Goal: Task Accomplishment & Management: Manage account settings

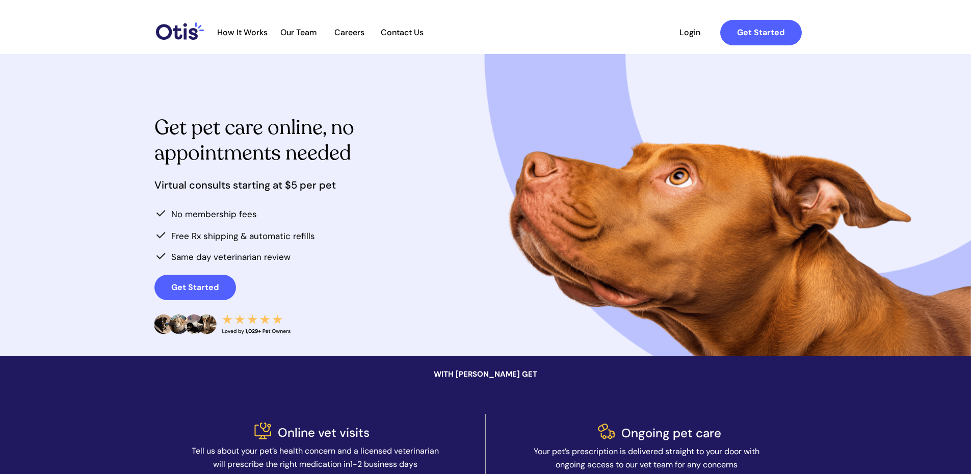
click at [694, 35] on span "Login" at bounding box center [690, 33] width 47 height 10
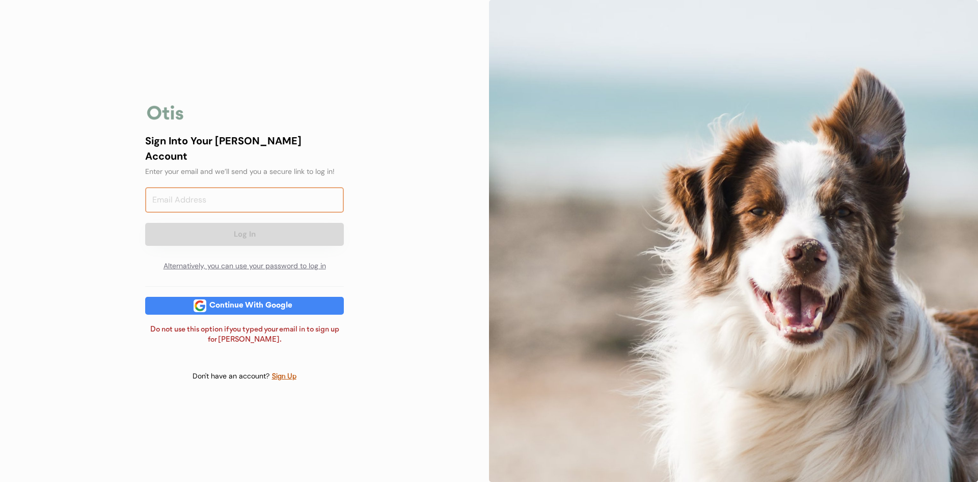
click at [158, 194] on input "email" at bounding box center [244, 199] width 199 height 25
type input "ptarantino62@gmail.com"
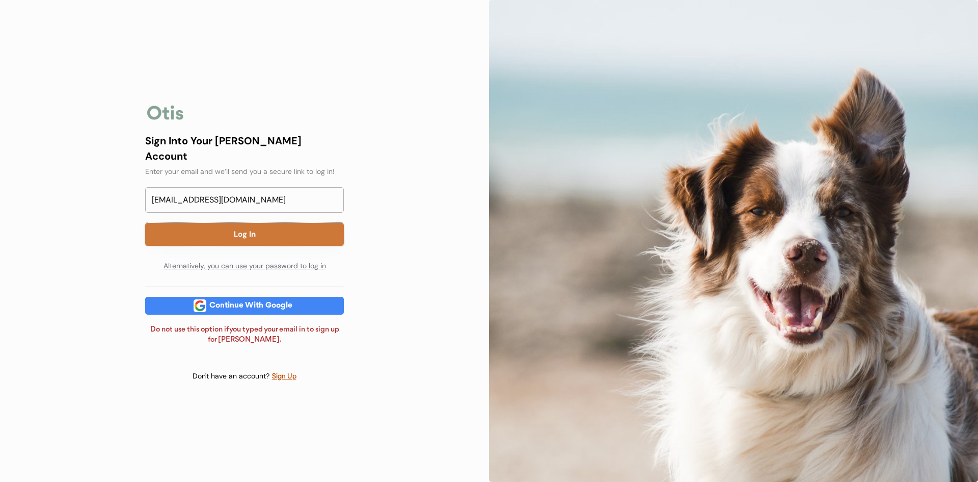
click at [245, 227] on button "Log In" at bounding box center [244, 234] width 199 height 23
